Goal: Information Seeking & Learning: Learn about a topic

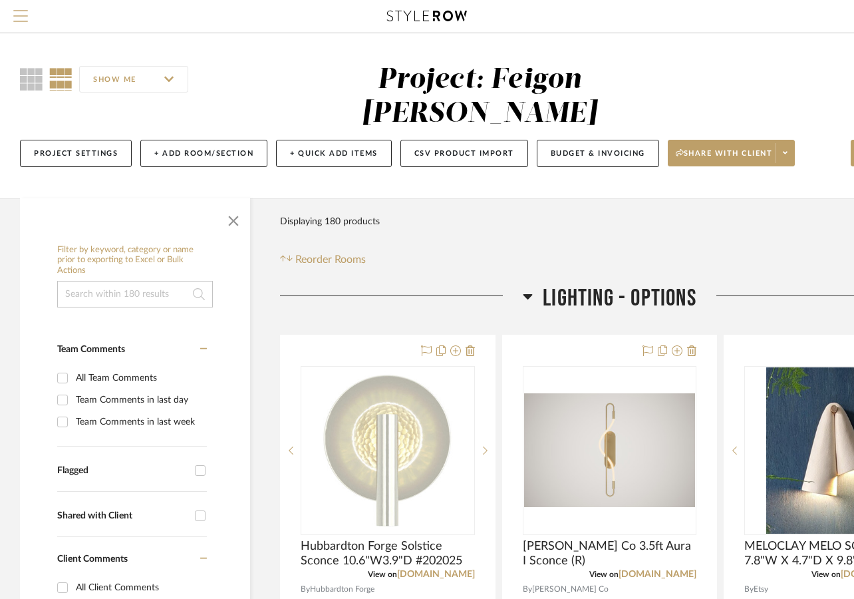
click at [23, 23] on span "Menu" at bounding box center [20, 20] width 15 height 20
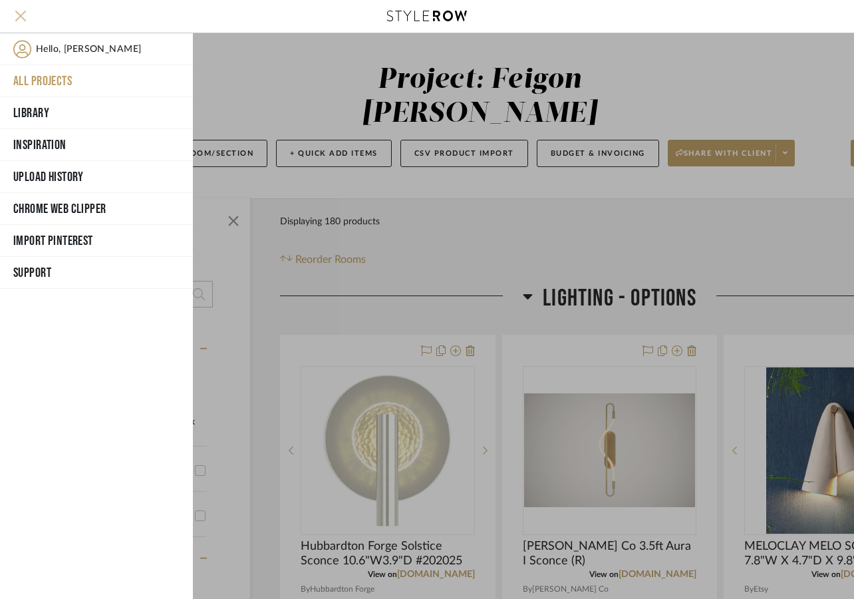
click at [23, 23] on span "Menu" at bounding box center [20, 20] width 15 height 20
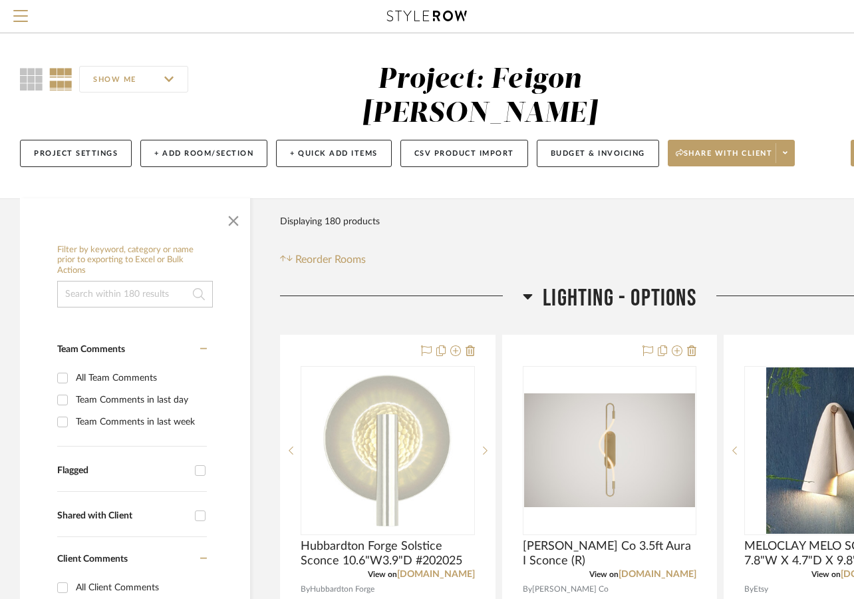
click at [103, 281] on input at bounding box center [135, 294] width 156 height 27
type input "BALANCE"
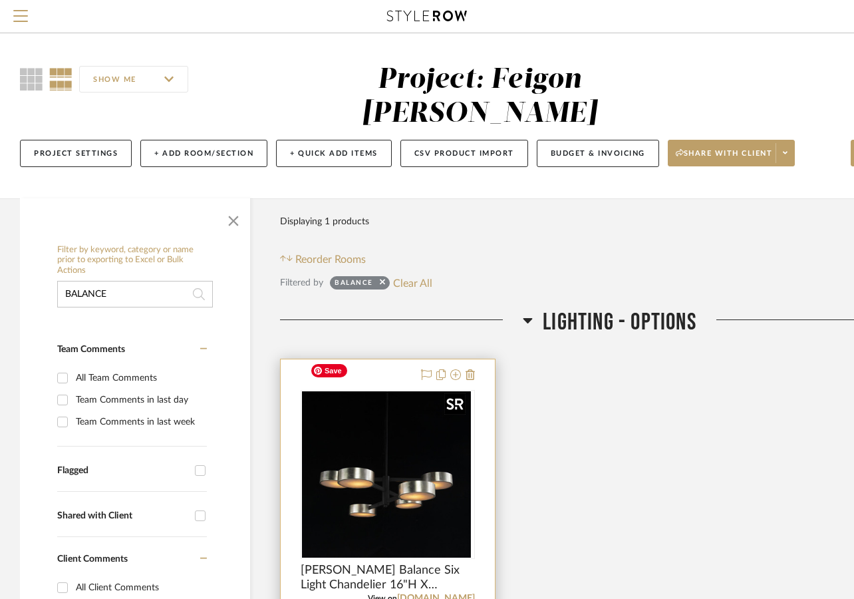
click at [409, 493] on div at bounding box center [388, 474] width 174 height 169
click at [409, 493] on img "0" at bounding box center [388, 474] width 166 height 166
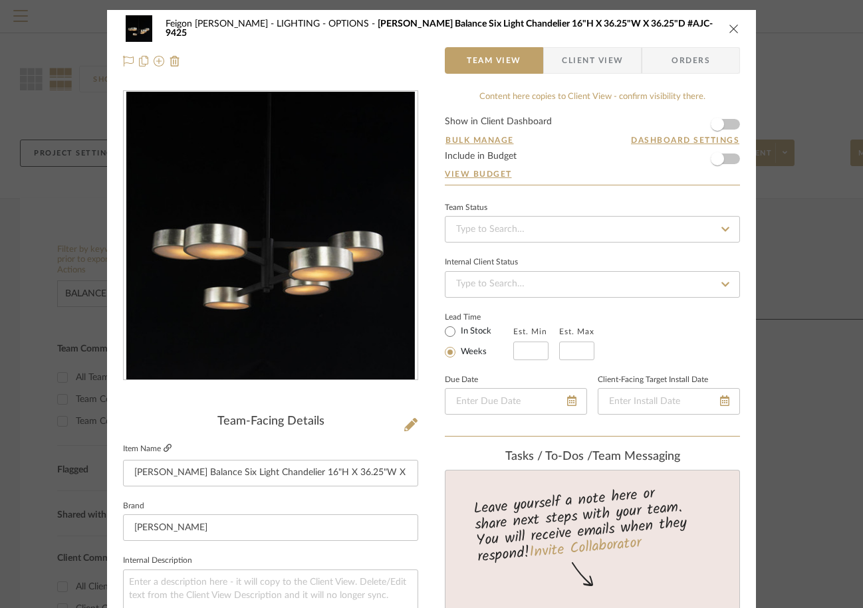
click at [164, 446] on icon at bounding box center [168, 448] width 8 height 8
click at [729, 27] on icon "close" at bounding box center [734, 28] width 11 height 11
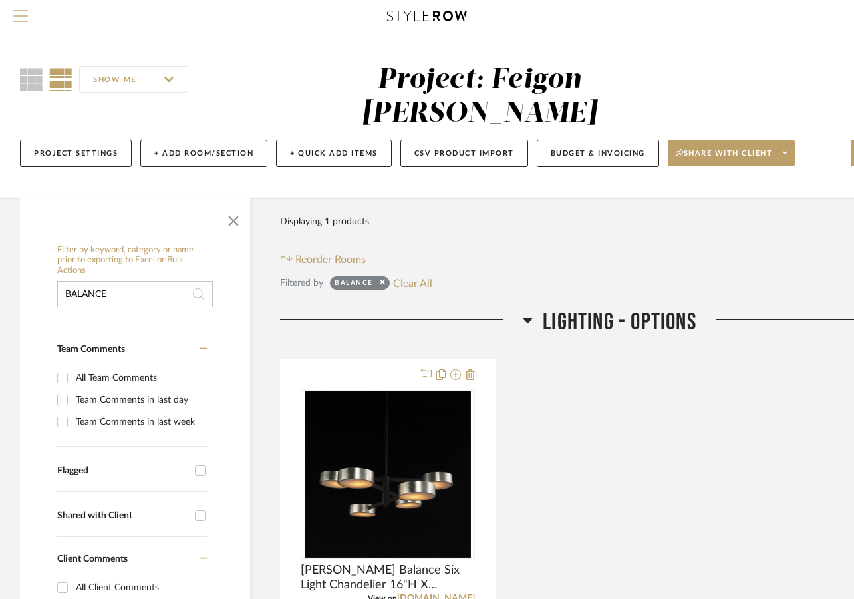
click at [22, 12] on span "Menu" at bounding box center [20, 20] width 15 height 20
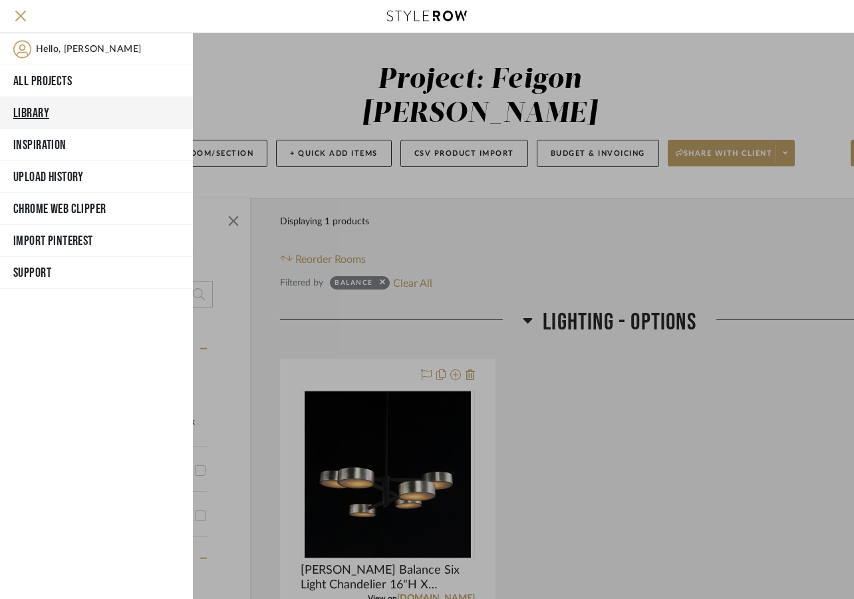
click at [37, 108] on button "Library" at bounding box center [96, 113] width 193 height 32
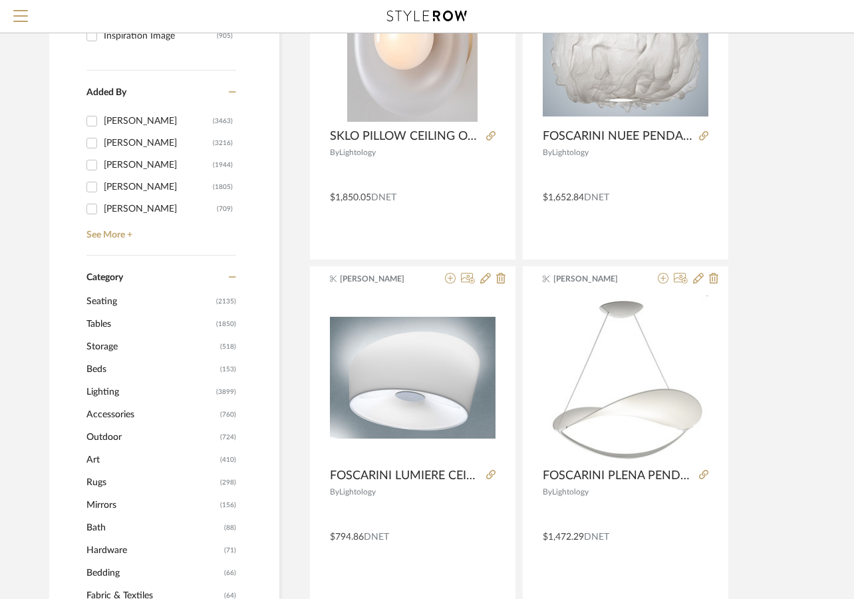
scroll to position [344, 0]
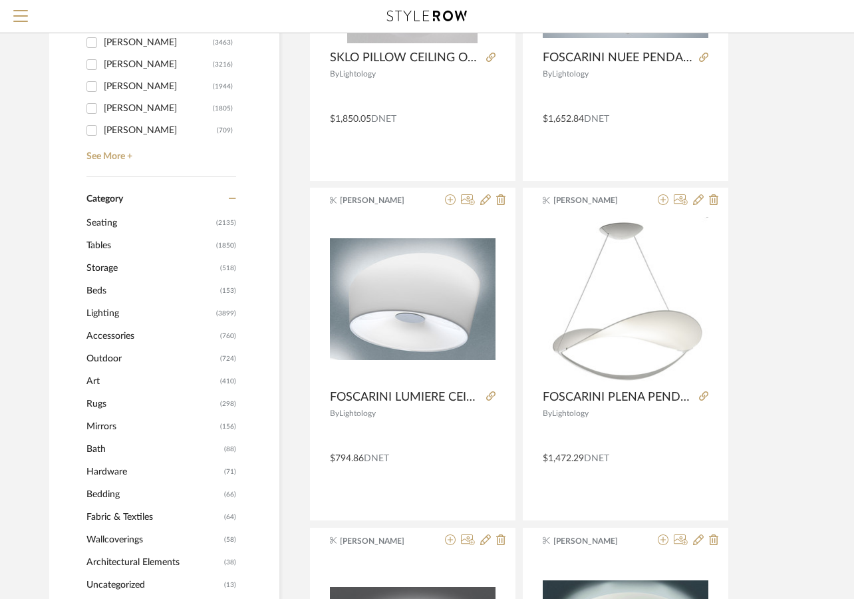
click at [217, 313] on span "(3899)" at bounding box center [226, 313] width 20 height 21
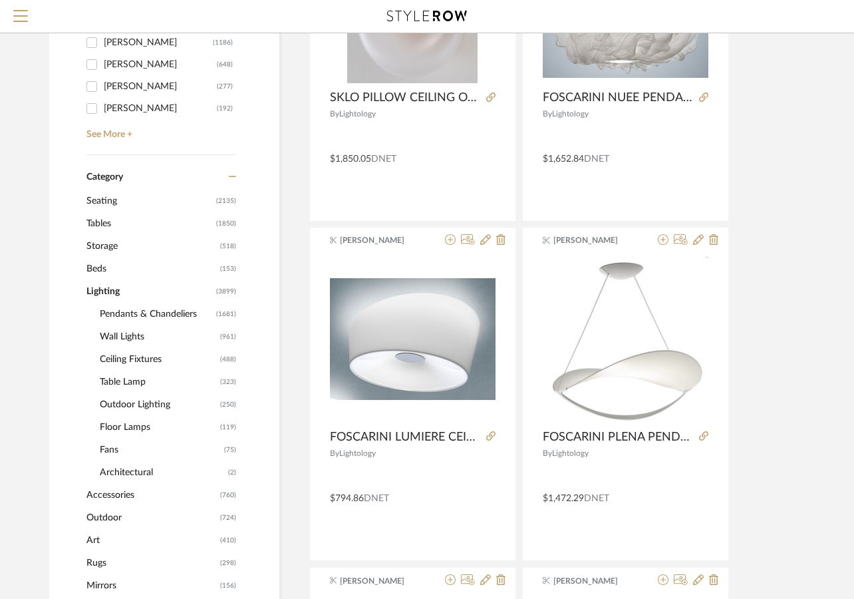
scroll to position [342, 0]
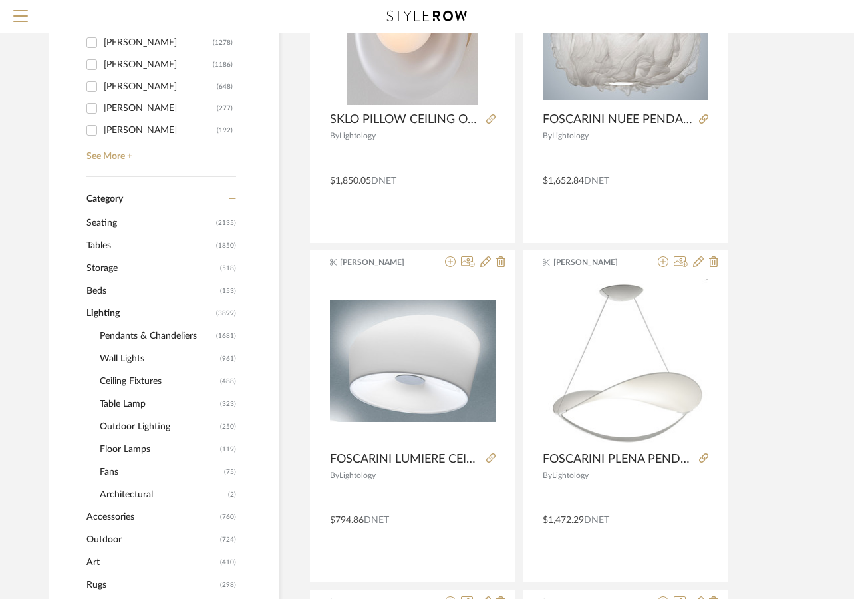
click at [184, 334] on span "Pendants & Chandeliers" at bounding box center [156, 336] width 113 height 23
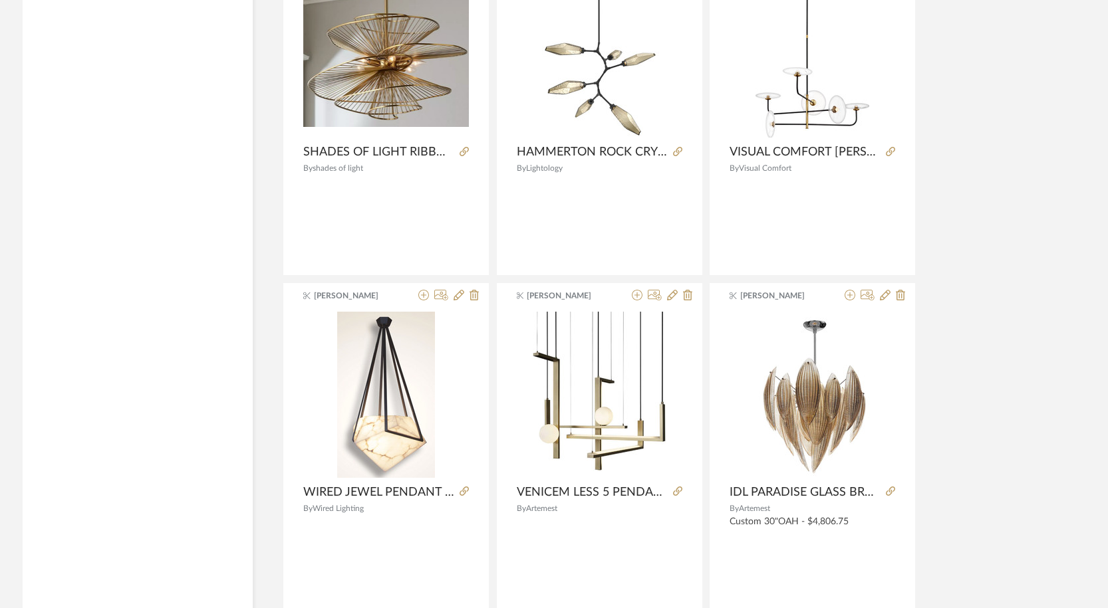
scroll to position [3921, 0]
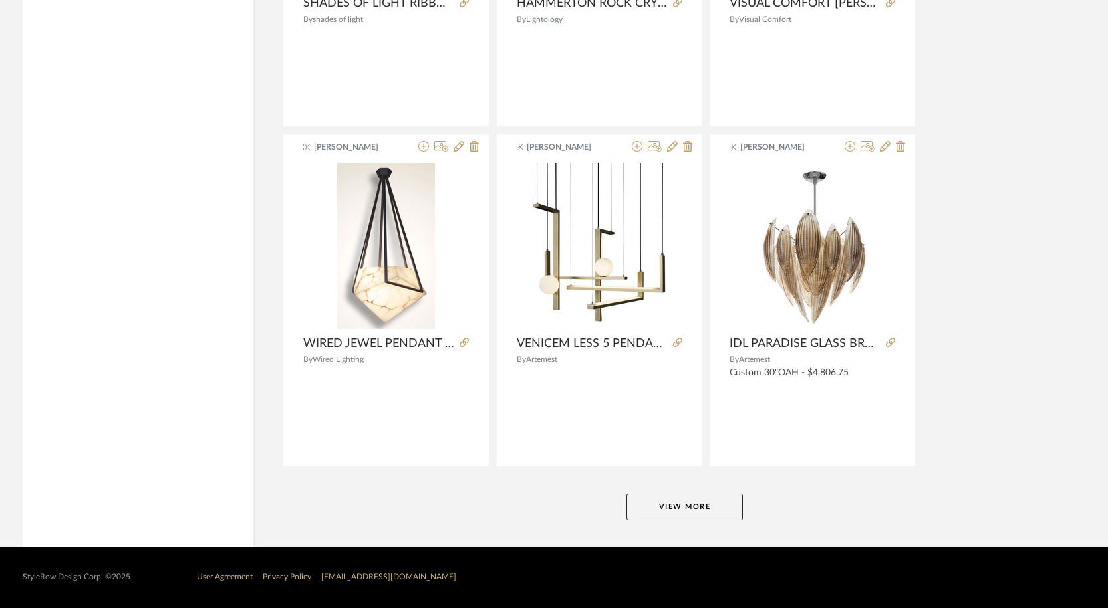
click at [714, 506] on button "View More" at bounding box center [684, 507] width 116 height 27
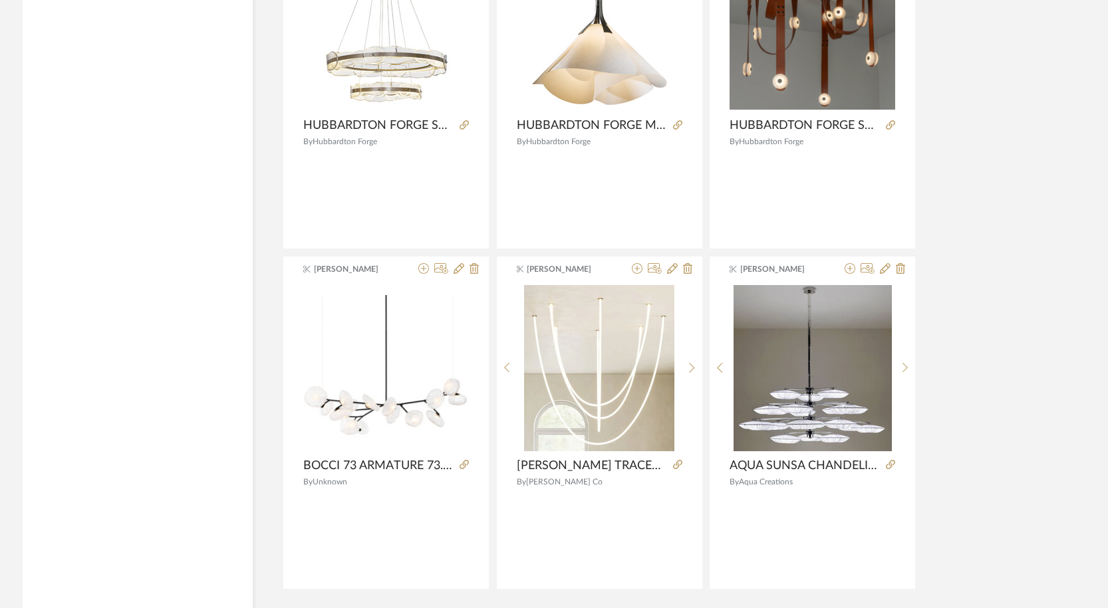
scroll to position [7965, 0]
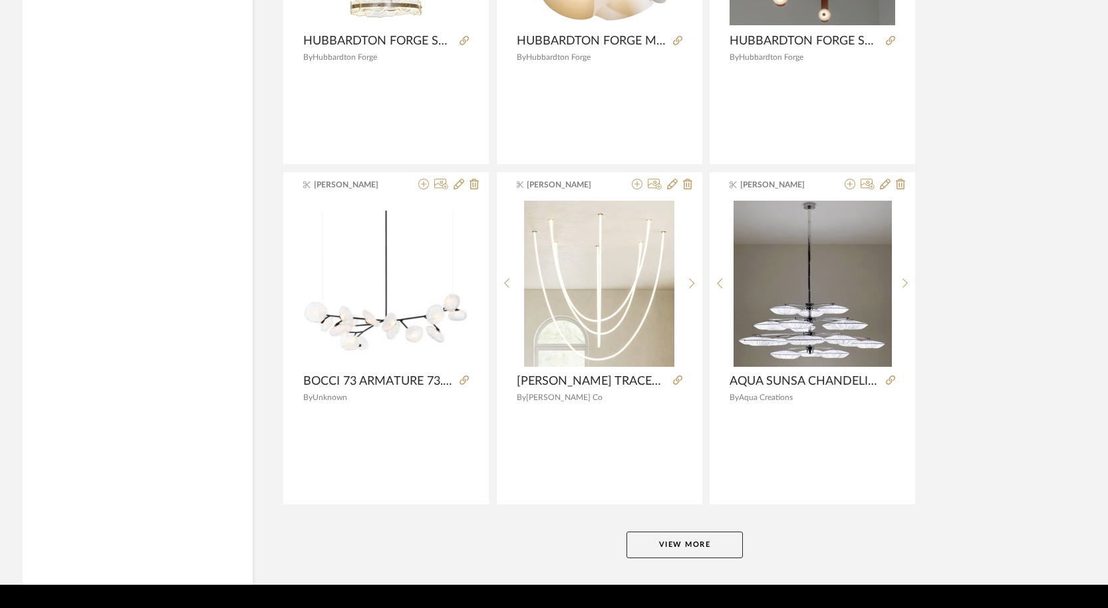
click at [670, 549] on button "View More" at bounding box center [684, 545] width 116 height 27
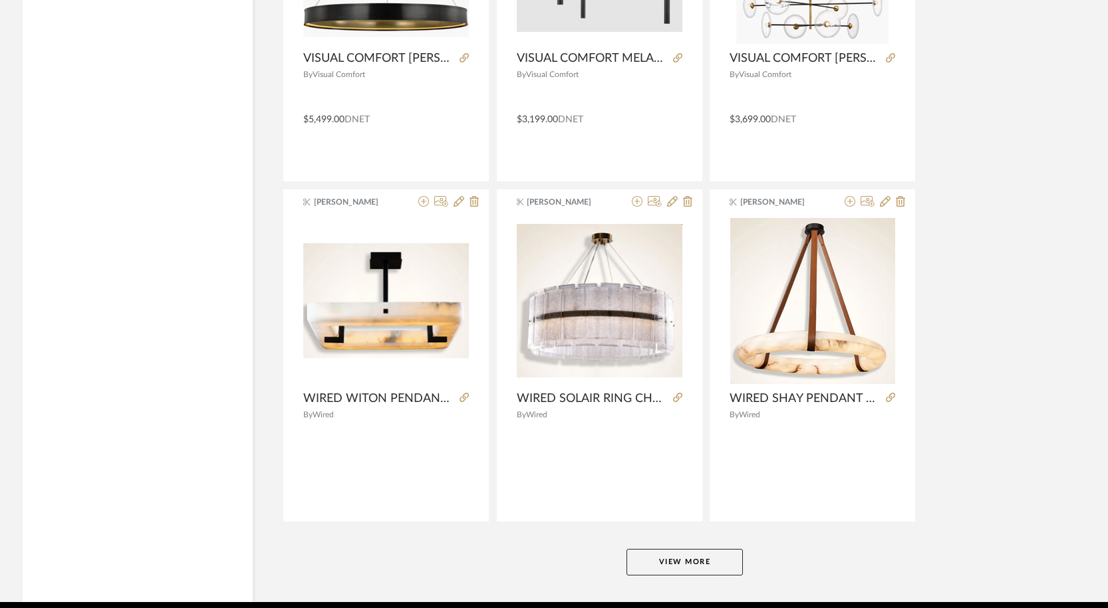
scroll to position [12085, 0]
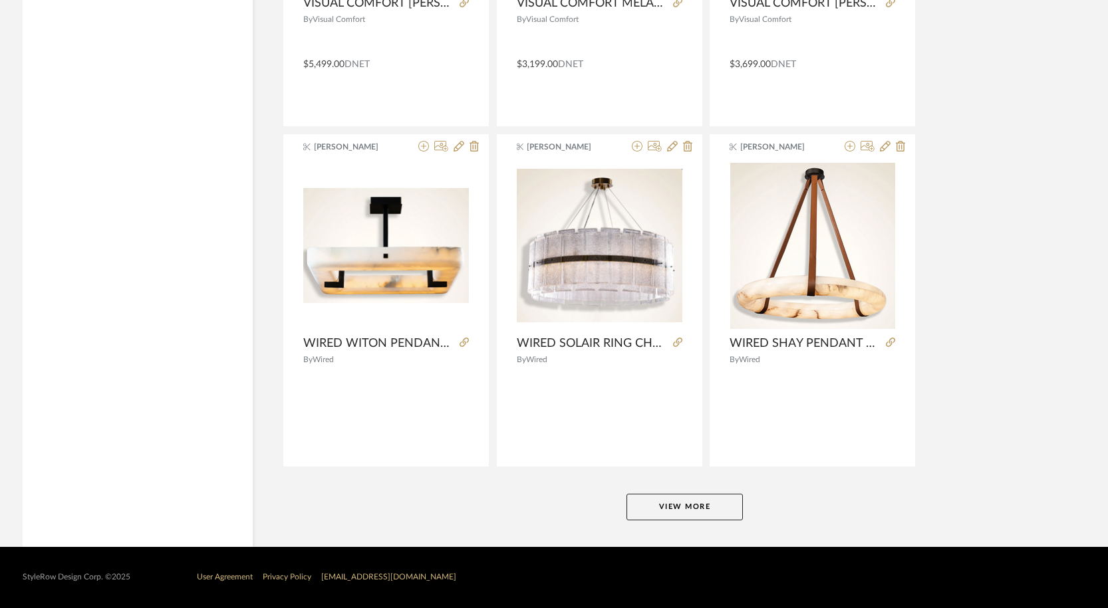
click at [716, 511] on button "View More" at bounding box center [684, 507] width 116 height 27
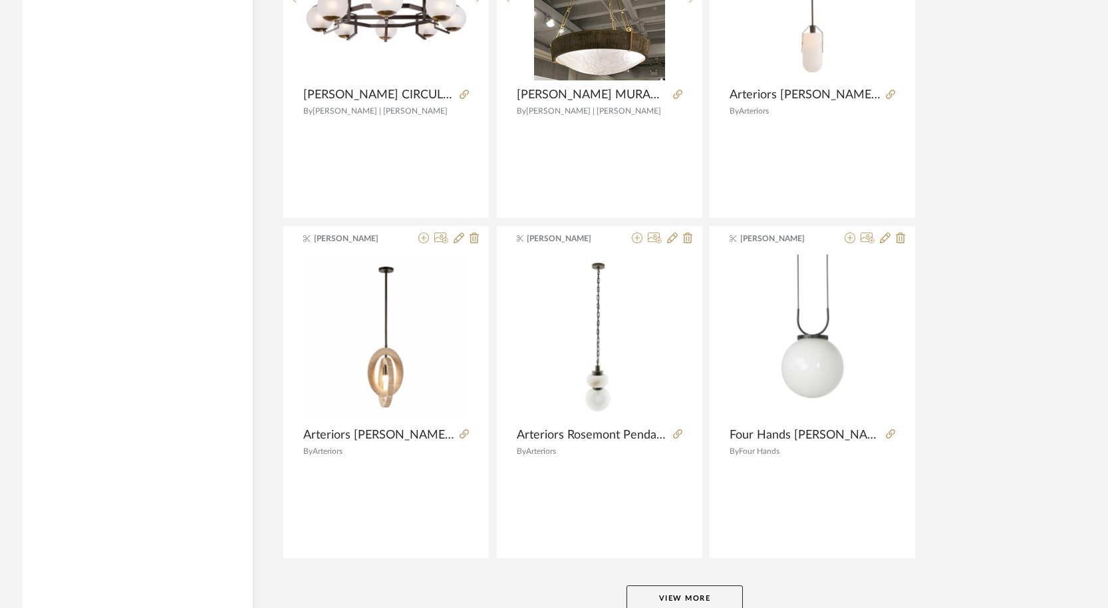
scroll to position [16167, 0]
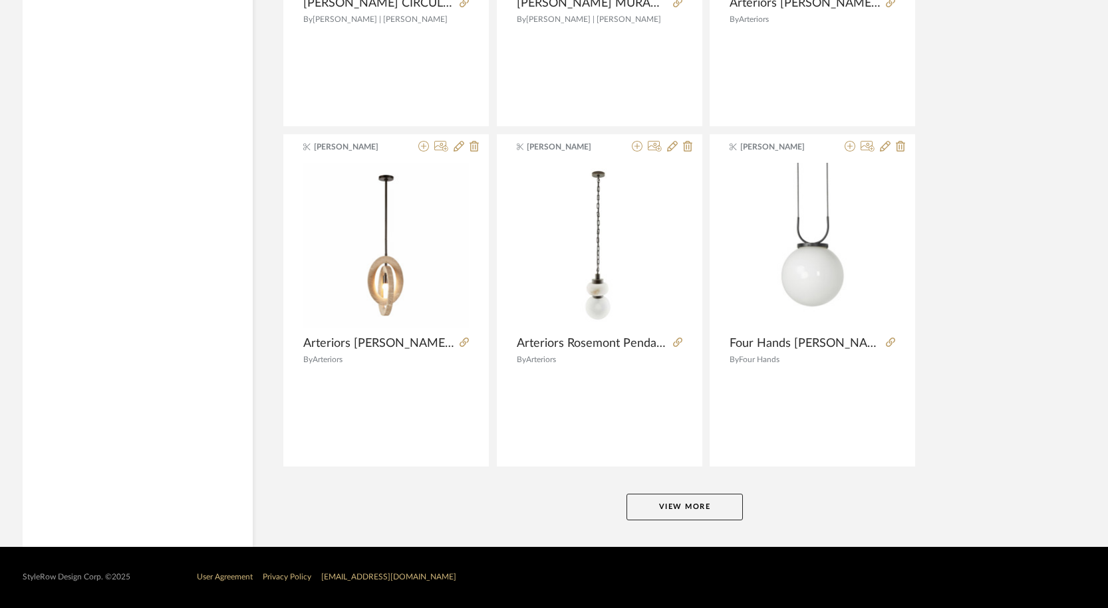
click at [711, 510] on button "View More" at bounding box center [684, 507] width 116 height 27
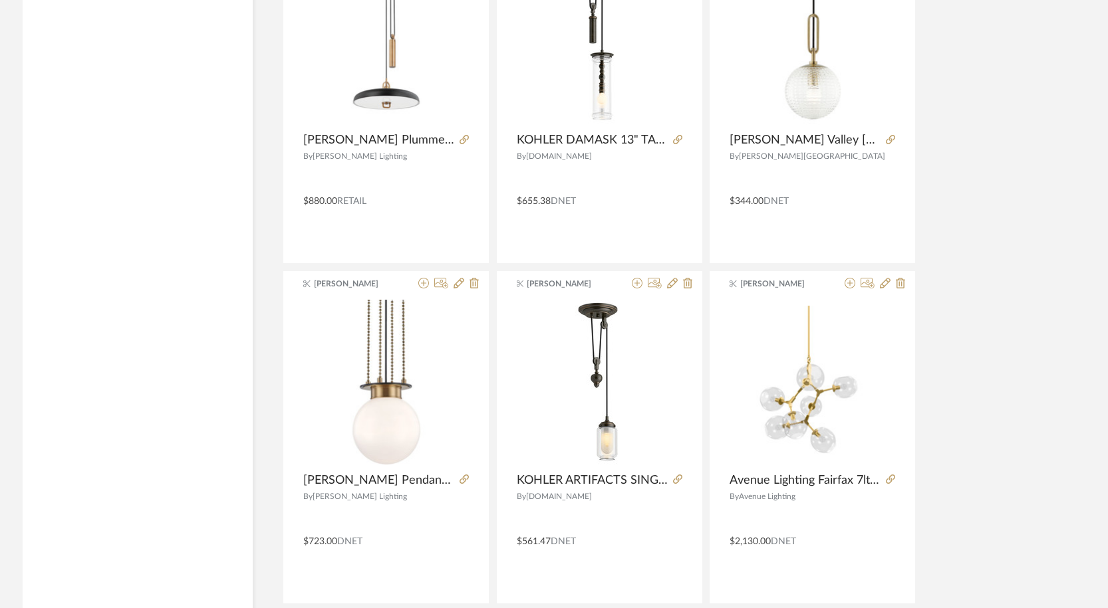
scroll to position [20249, 0]
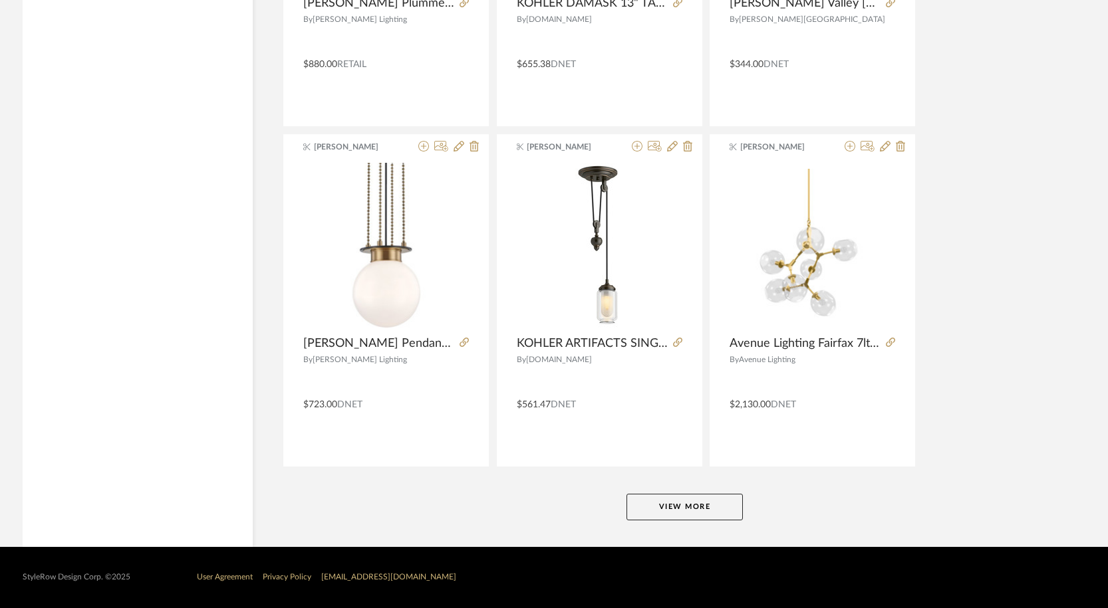
click at [733, 506] on button "View More" at bounding box center [684, 507] width 116 height 27
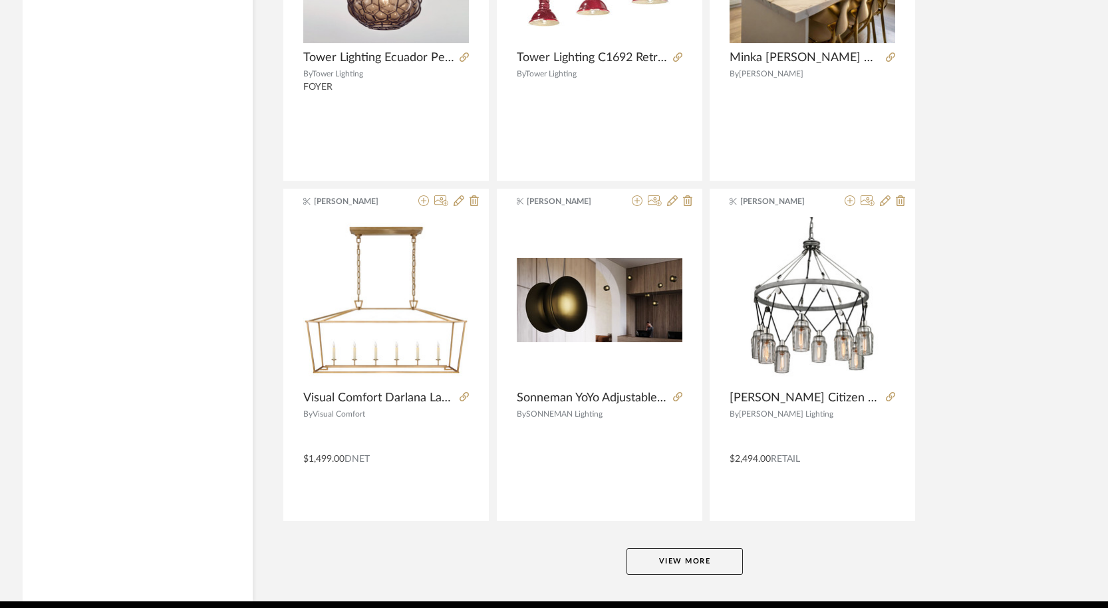
scroll to position [24330, 0]
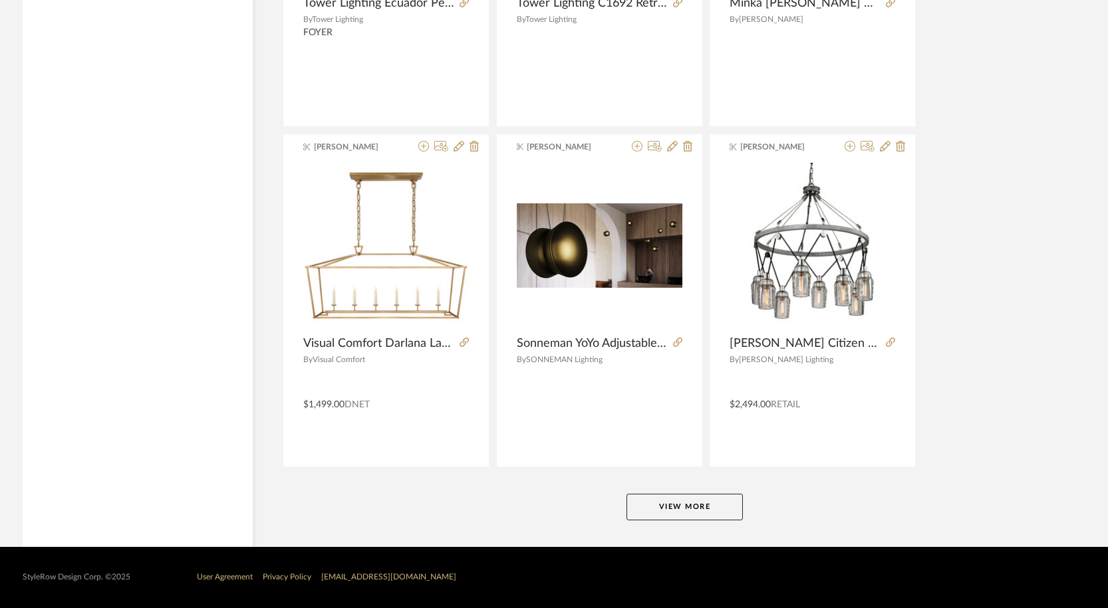
click at [721, 505] on button "View More" at bounding box center [684, 507] width 116 height 27
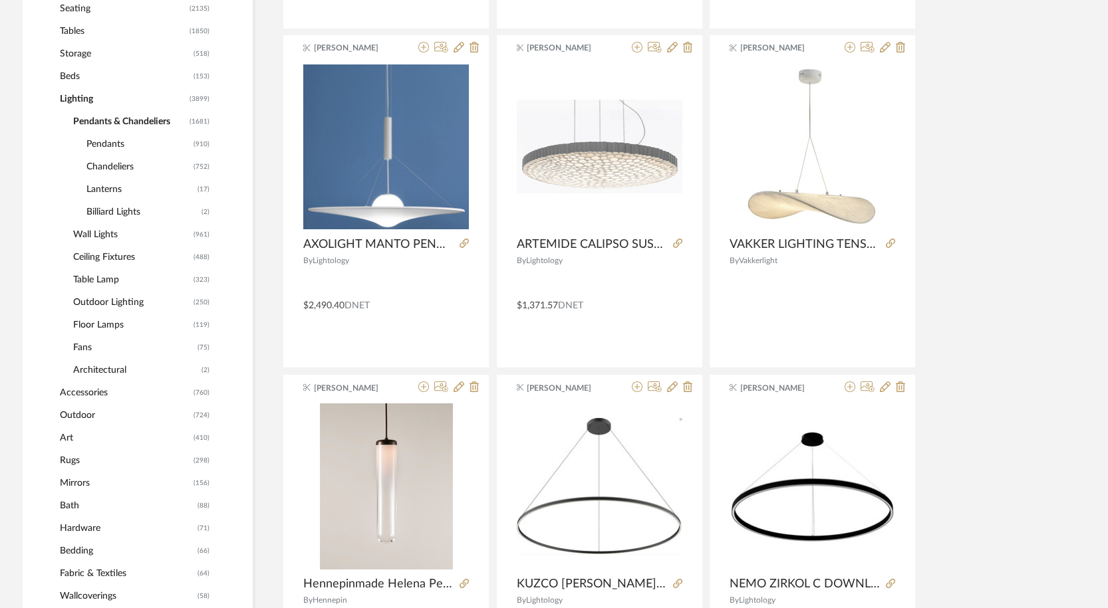
scroll to position [0, 0]
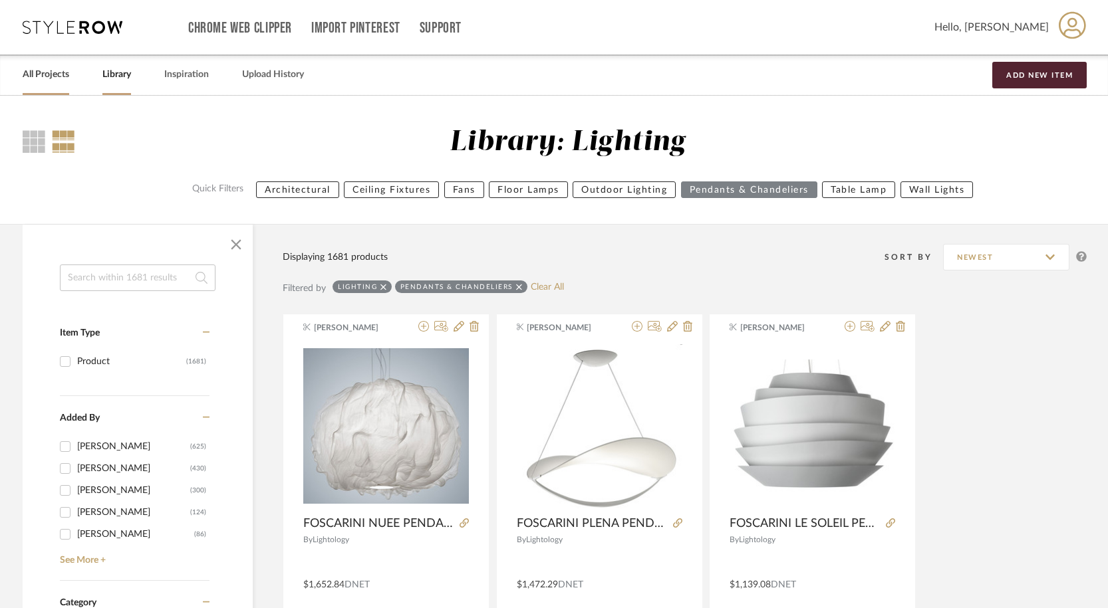
click at [54, 82] on link "All Projects" at bounding box center [46, 75] width 47 height 18
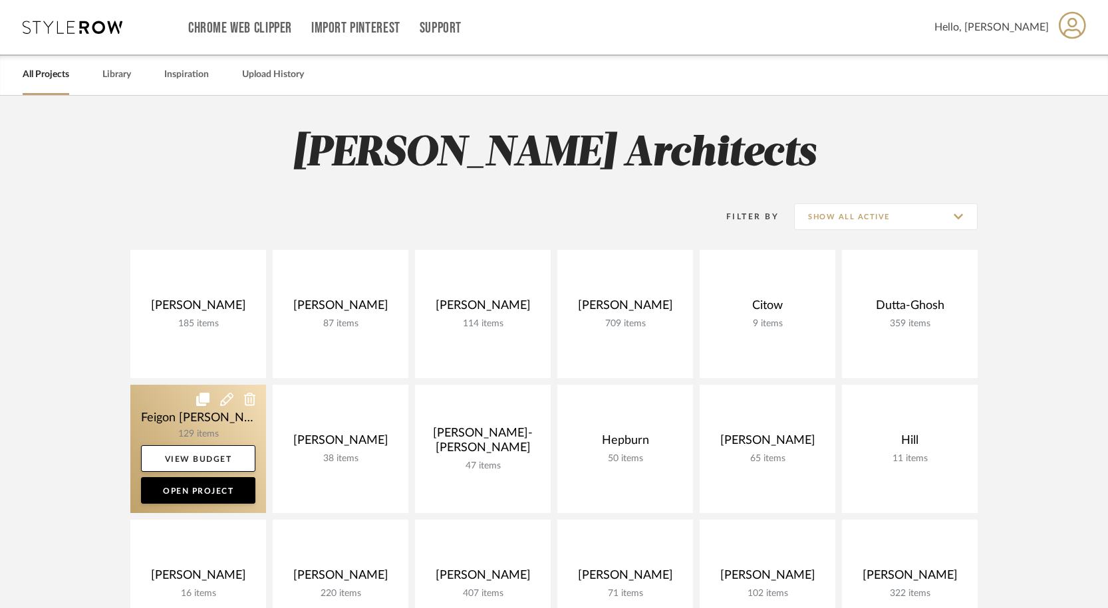
click at [217, 426] on link at bounding box center [198, 449] width 136 height 128
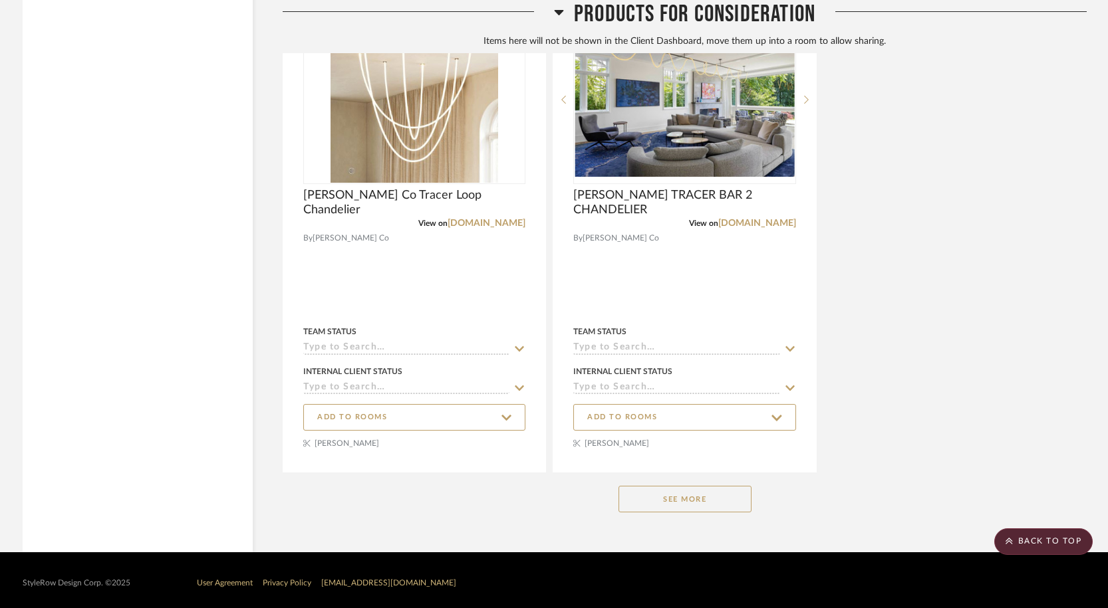
scroll to position [14541, 0]
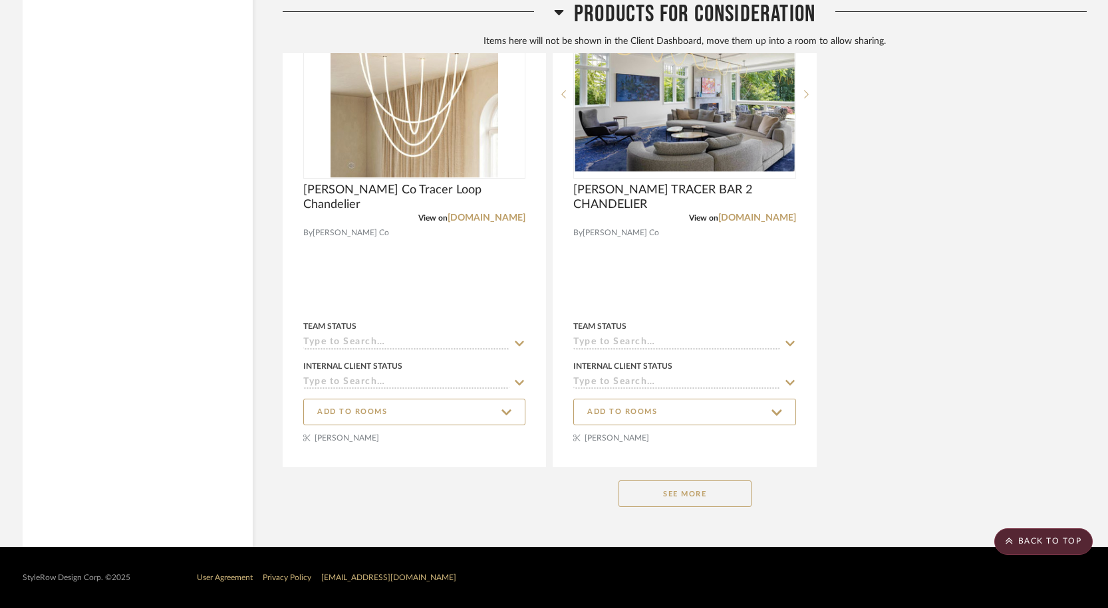
click at [664, 493] on button "See More" at bounding box center [684, 494] width 133 height 27
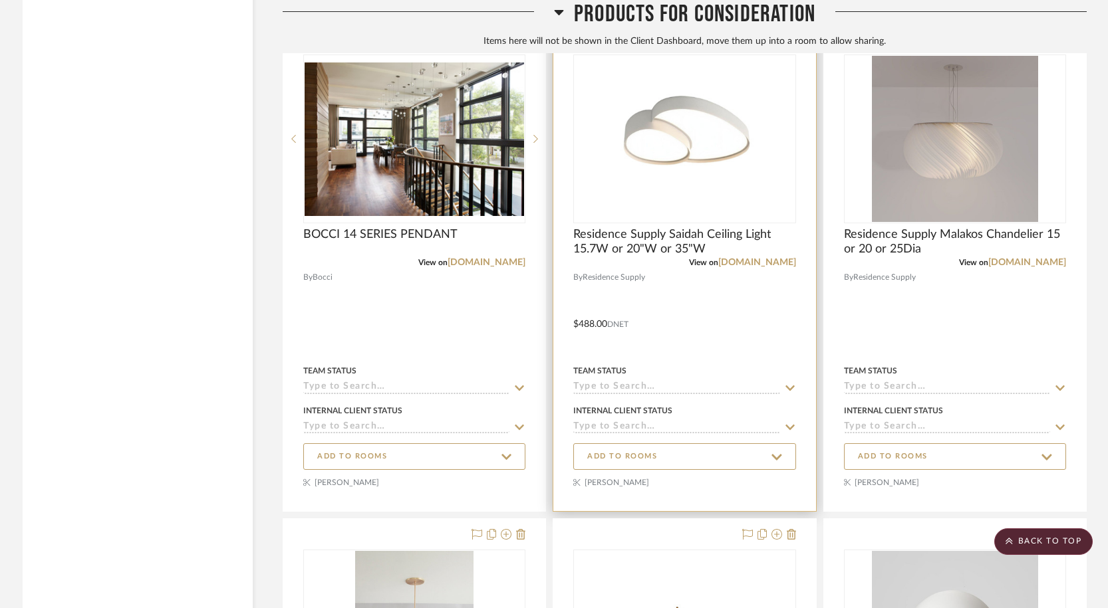
scroll to position [14993, 0]
click at [696, 239] on span "Residence Supply Saidah Ceiling Light 15.7W or 20"W or 35"W" at bounding box center [684, 240] width 222 height 29
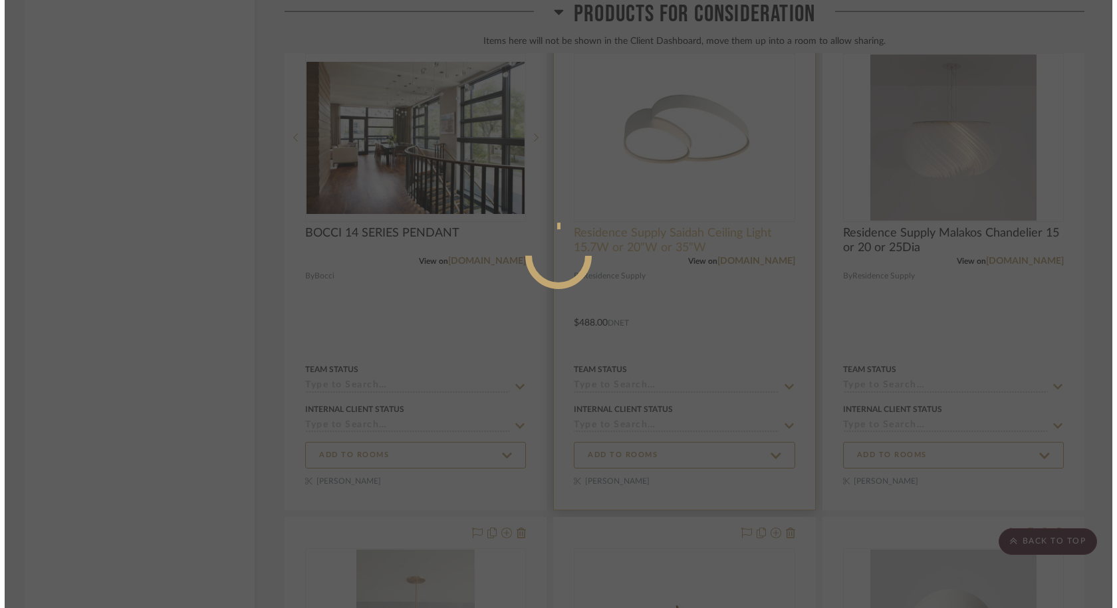
scroll to position [0, 0]
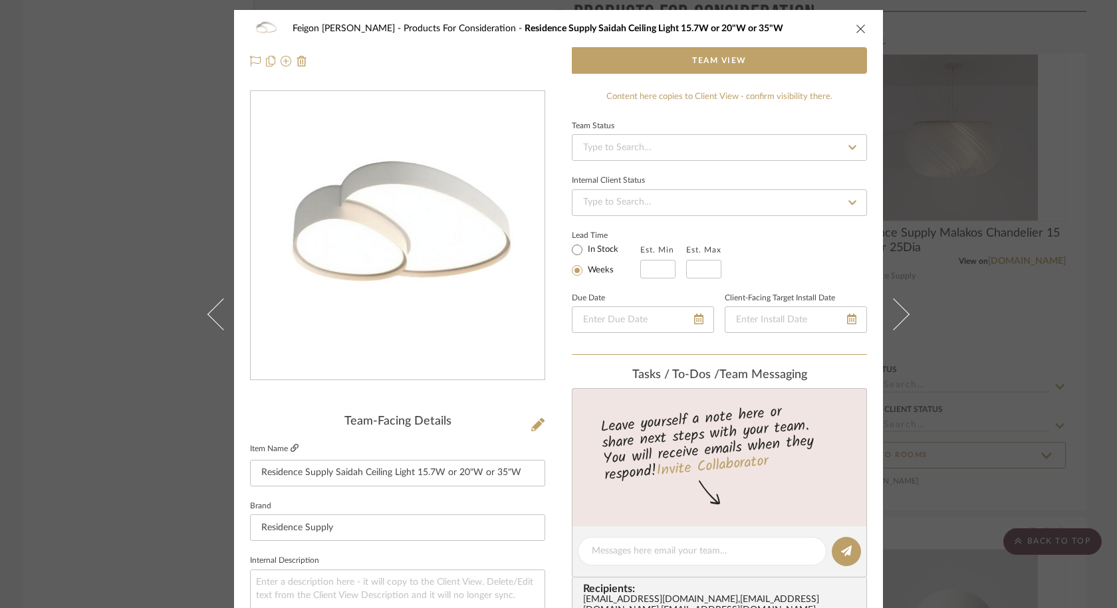
click at [291, 445] on icon at bounding box center [295, 448] width 8 height 8
click at [853, 30] on div "Feigon [PERSON_NAME] Products For Consideration Residence Supply Saidah Ceiling…" at bounding box center [558, 45] width 649 height 70
click at [853, 28] on div "Feigon [PERSON_NAME] Products For Consideration Residence Supply Saidah Ceiling…" at bounding box center [558, 45] width 649 height 70
click at [853, 28] on icon "close" at bounding box center [861, 28] width 11 height 11
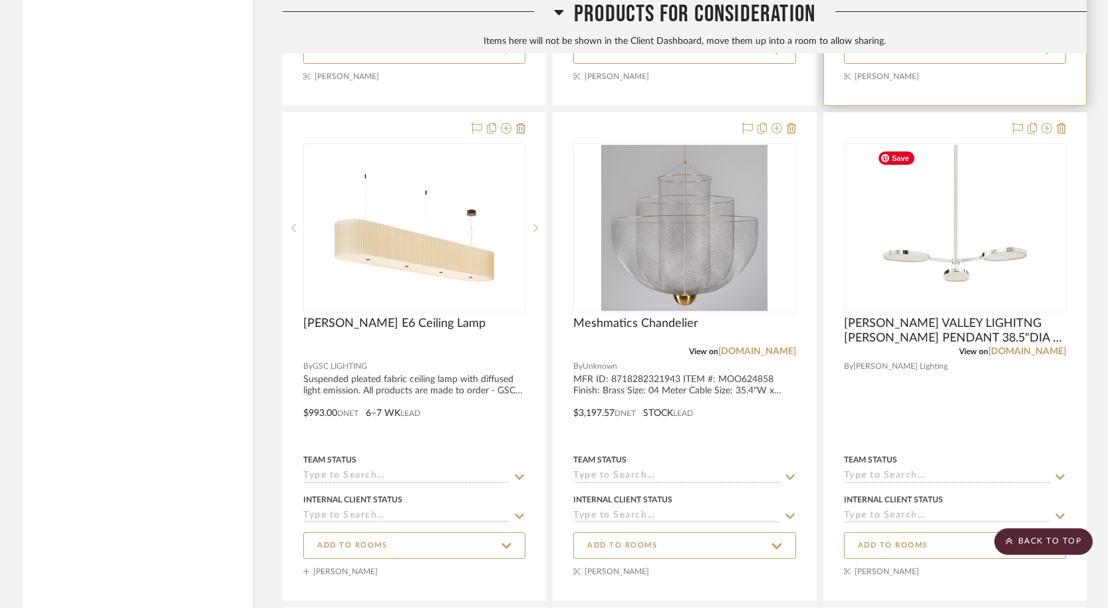
scroll to position [19365, 0]
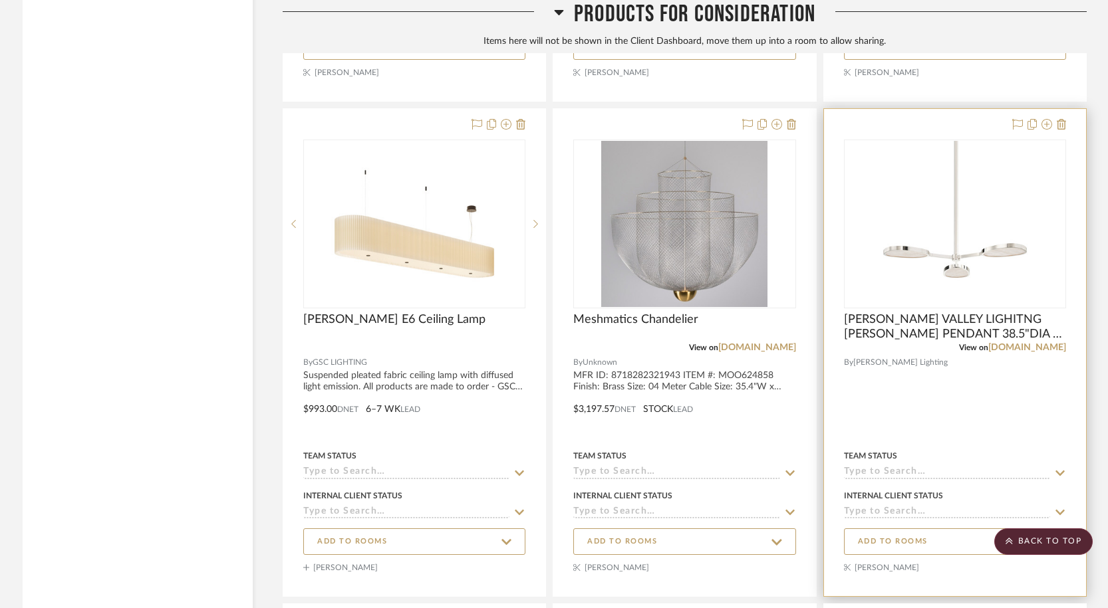
click at [853, 353] on div "View on [DOMAIN_NAME]" at bounding box center [955, 348] width 222 height 12
click at [853, 348] on link "[DOMAIN_NAME]" at bounding box center [1027, 347] width 78 height 9
